Goal: Check status: Verify the current state of an ongoing process or item

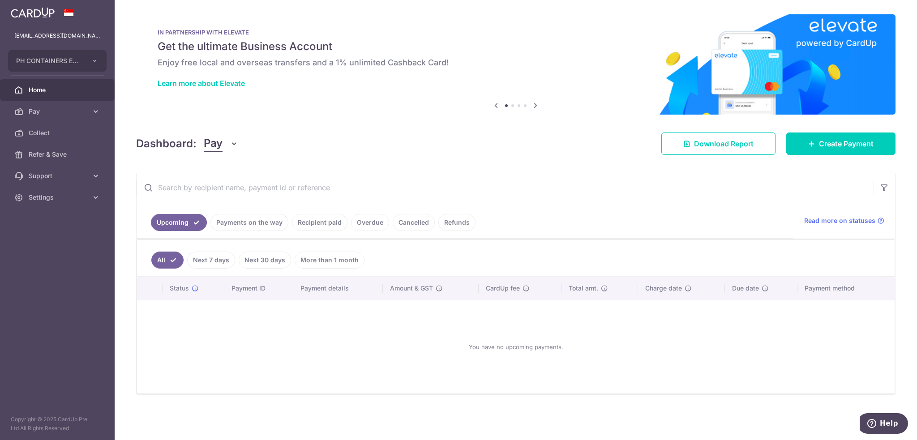
click at [265, 222] on link "Payments on the way" at bounding box center [249, 222] width 78 height 17
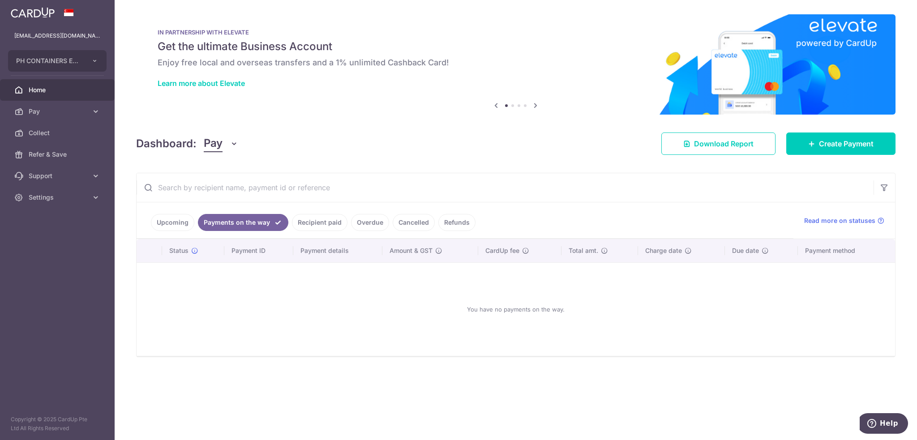
click at [307, 219] on link "Recipient paid" at bounding box center [320, 222] width 56 height 17
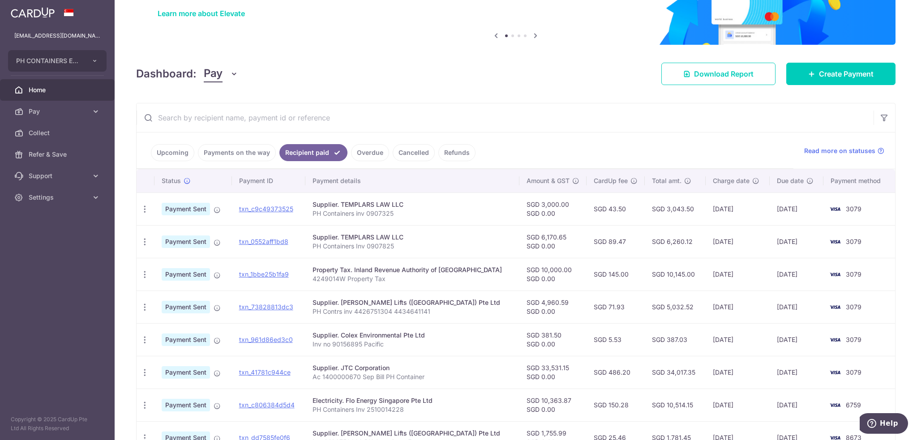
scroll to position [90, 0]
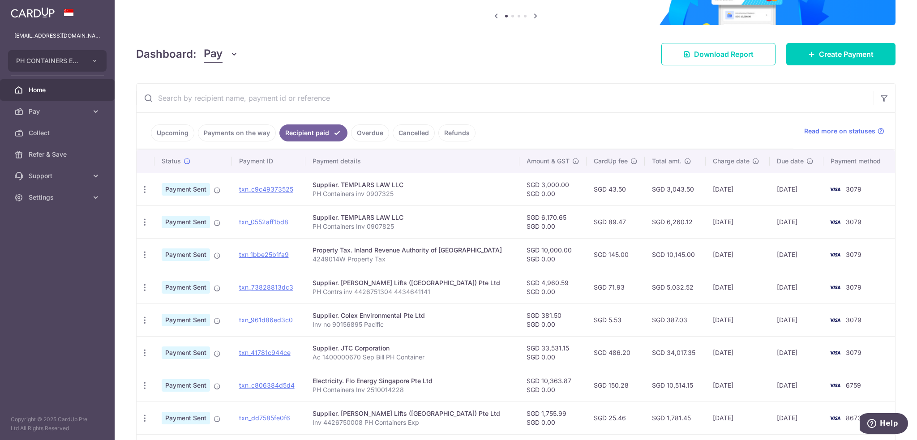
click at [406, 130] on link "Cancelled" at bounding box center [414, 132] width 42 height 17
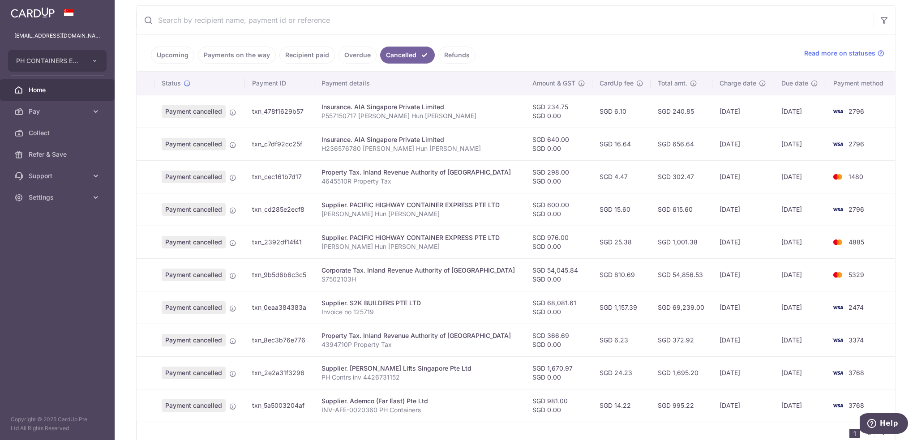
scroll to position [212, 0]
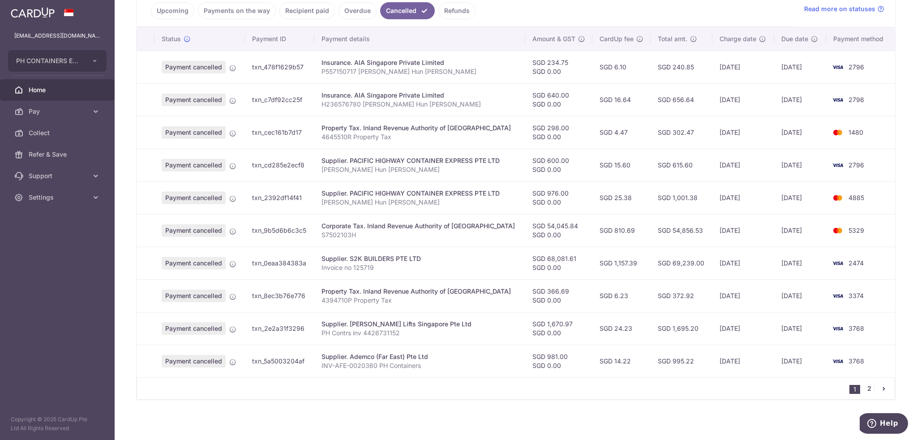
click at [863, 385] on link "2" at bounding box center [868, 388] width 11 height 11
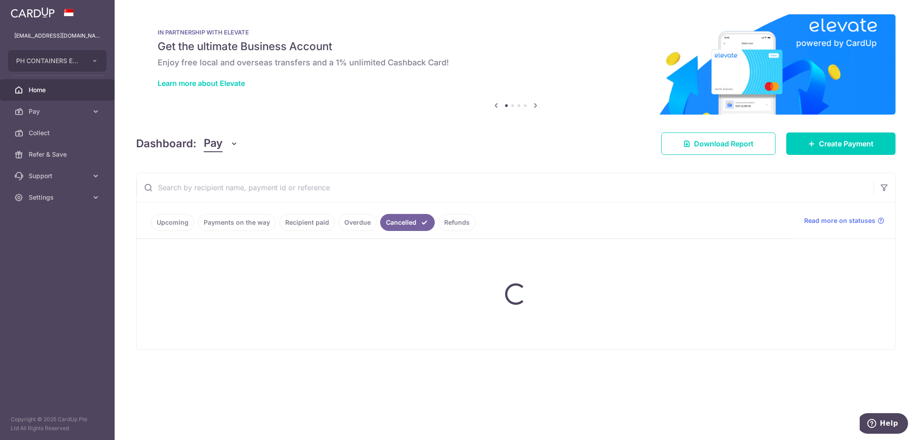
scroll to position [0, 0]
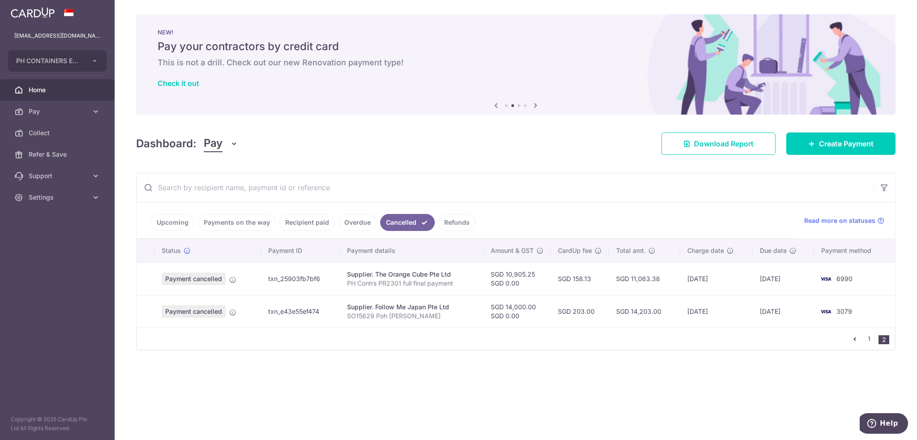
click at [455, 222] on link "Refunds" at bounding box center [456, 222] width 37 height 17
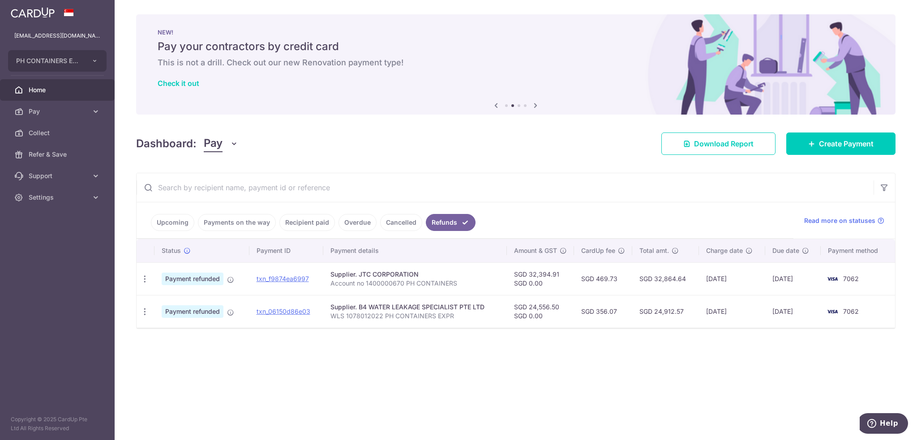
click at [292, 218] on link "Recipient paid" at bounding box center [307, 222] width 56 height 17
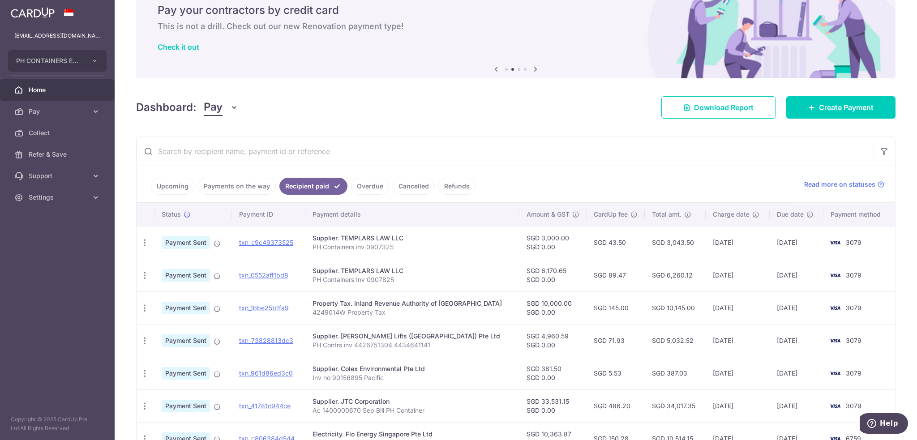
scroll to position [33, 0]
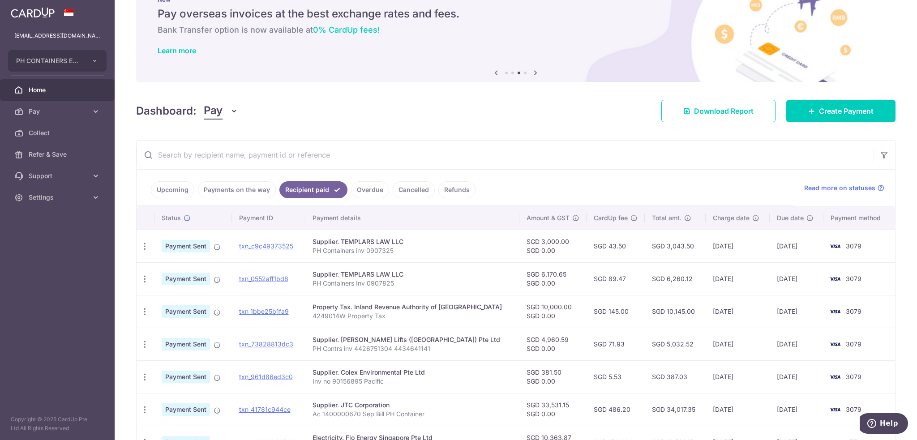
click at [254, 185] on link "Payments on the way" at bounding box center [237, 189] width 78 height 17
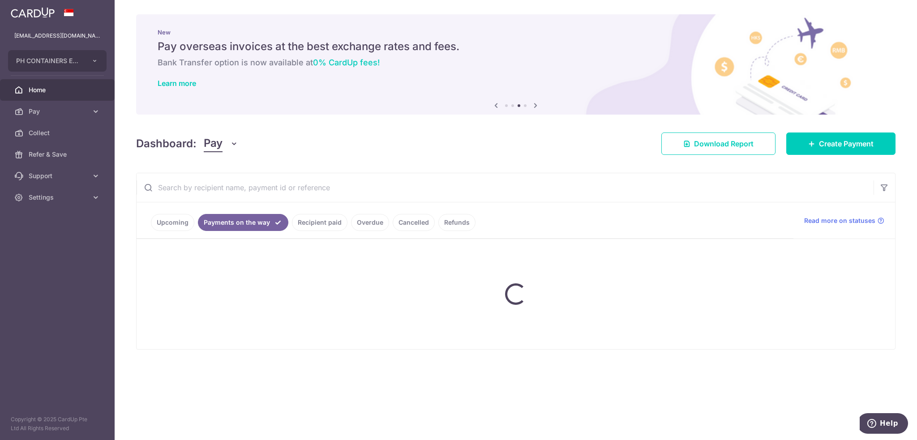
scroll to position [0, 0]
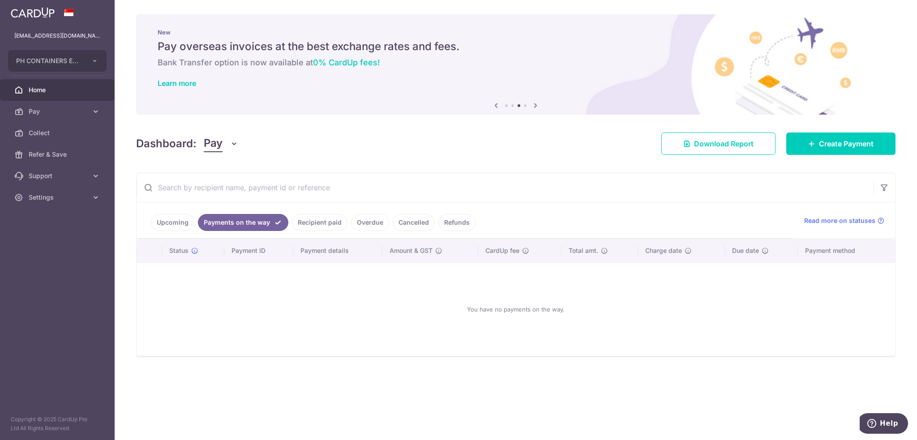
click at [171, 221] on link "Upcoming" at bounding box center [172, 222] width 43 height 17
